Goal: Check status: Check status

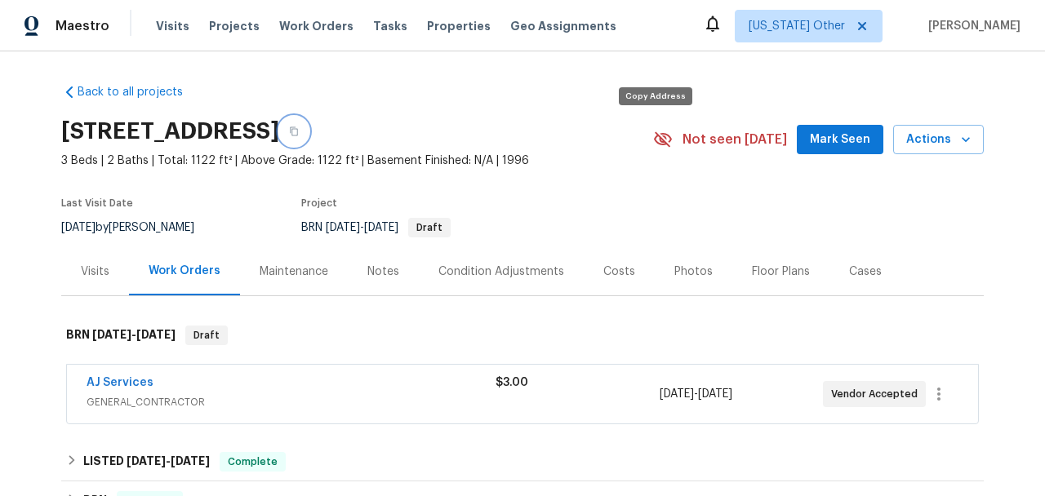
drag, startPoint x: 655, startPoint y: 131, endPoint x: 460, endPoint y: 157, distance: 196.8
click at [299, 131] on icon "button" at bounding box center [294, 132] width 10 height 10
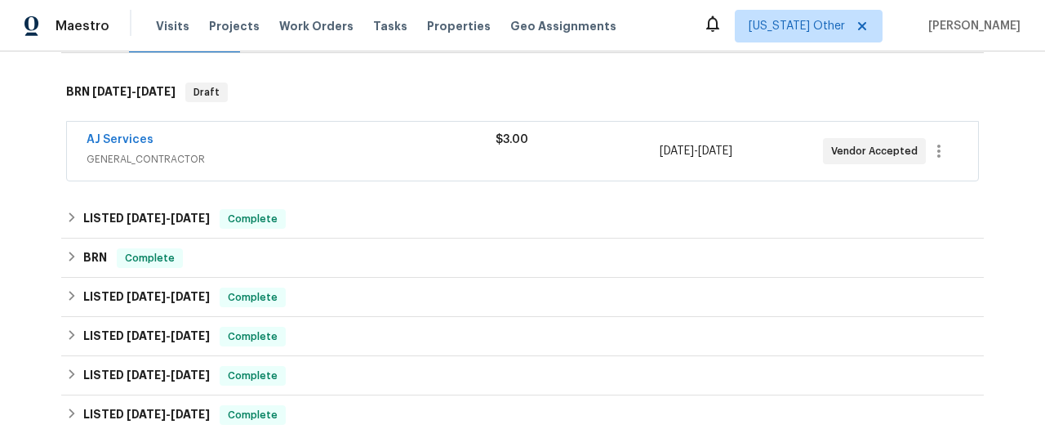
scroll to position [271, 0]
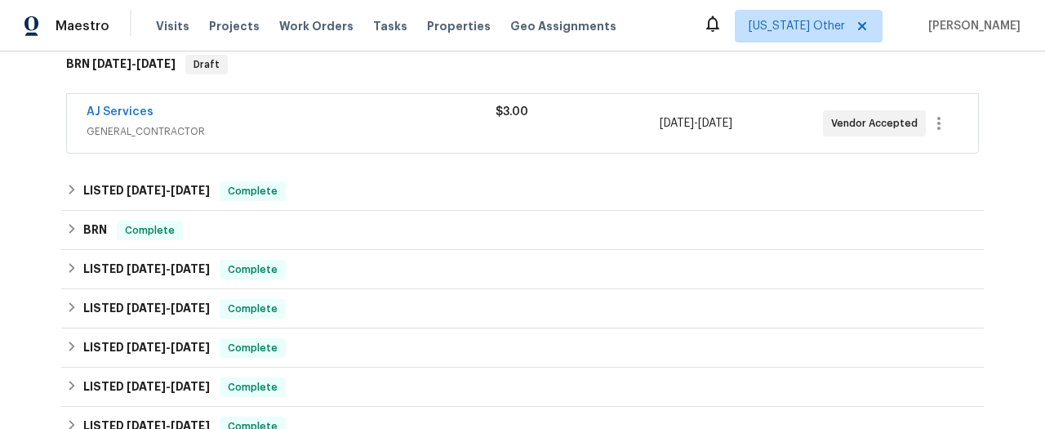
click at [135, 135] on span "GENERAL_CONTRACTOR" at bounding box center [291, 131] width 409 height 16
click at [110, 115] on link "AJ Services" at bounding box center [120, 111] width 67 height 11
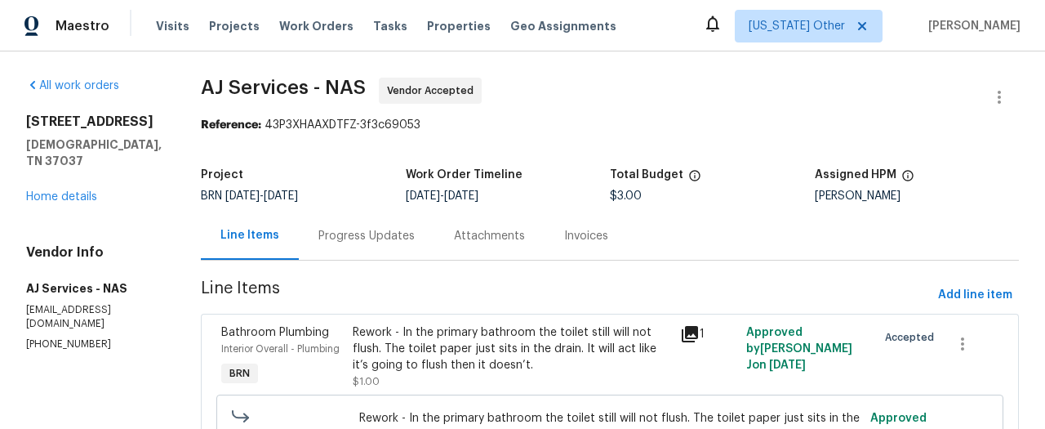
drag, startPoint x: 338, startPoint y: 230, endPoint x: 400, endPoint y: 194, distance: 71.7
click at [338, 230] on div "Progress Updates" at bounding box center [366, 236] width 96 height 16
